Goal: Task Accomplishment & Management: Manage account settings

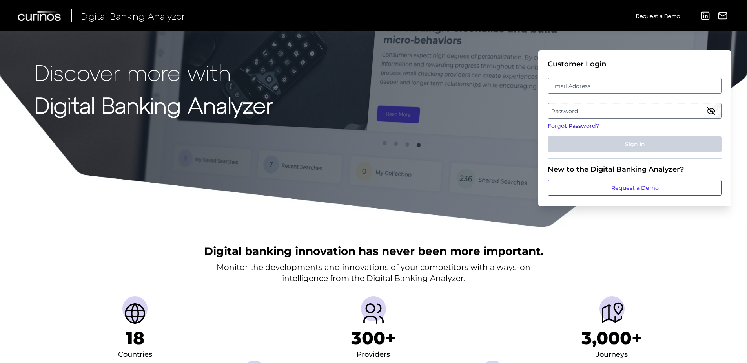
click at [571, 124] on link "Forgot Password?" at bounding box center [635, 126] width 174 height 8
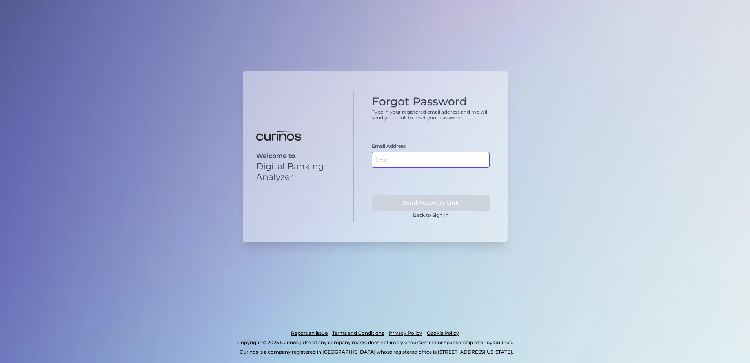
click at [402, 159] on input "text" at bounding box center [431, 160] width 118 height 16
type input "[EMAIL_ADDRESS][DOMAIN_NAME]"
click at [372, 195] on button "Send Recovery Link" at bounding box center [431, 203] width 118 height 16
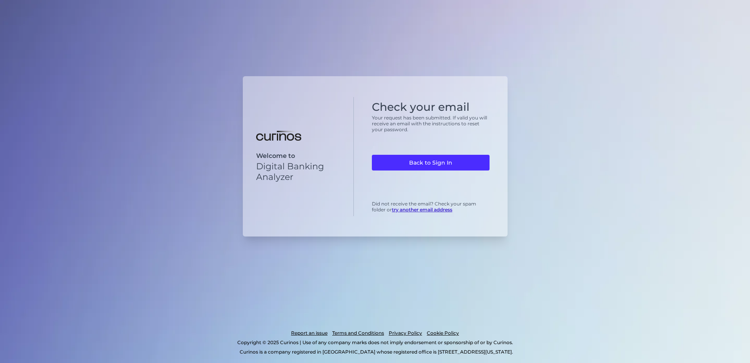
click at [440, 192] on div "Check your email Your request has been submitted. If valid you will receive an …" at bounding box center [431, 156] width 154 height 119
click at [429, 212] on link "try another email address" at bounding box center [422, 209] width 60 height 6
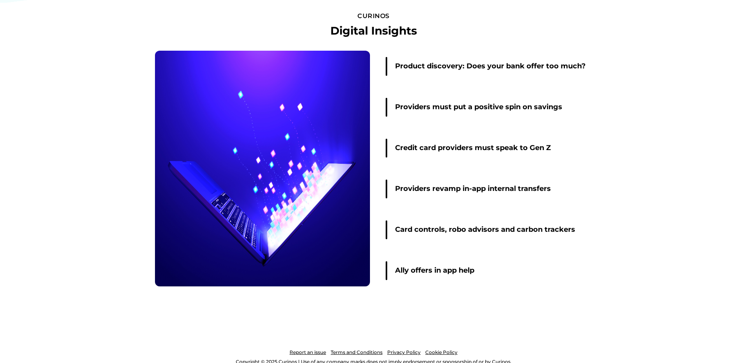
scroll to position [1117, 0]
